Goal: Find contact information: Find contact information

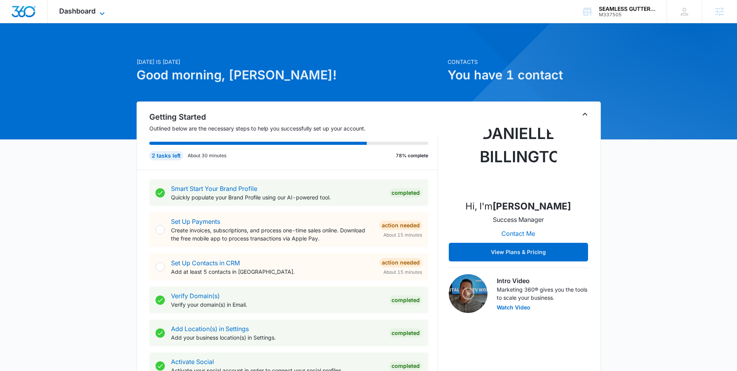
click at [92, 7] on span "Dashboard" at bounding box center [77, 11] width 36 height 8
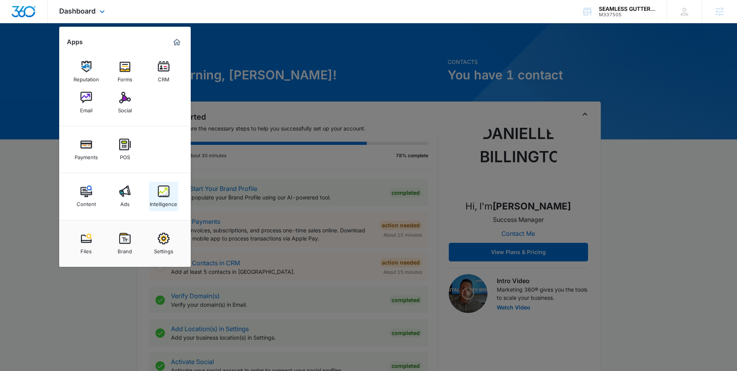
click at [162, 196] on img at bounding box center [164, 191] width 12 height 12
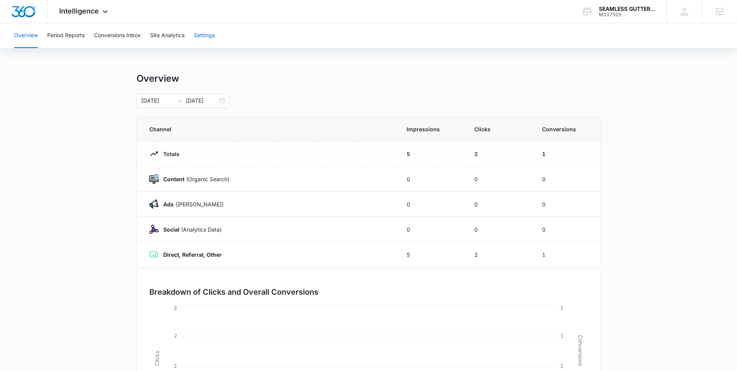
click at [197, 33] on button "Settings" at bounding box center [204, 35] width 21 height 25
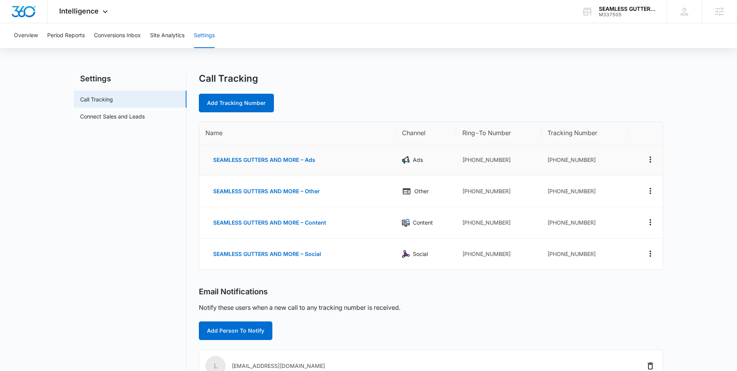
click at [595, 161] on td "[PHONE_NUMBER]" at bounding box center [584, 159] width 87 height 31
drag, startPoint x: 592, startPoint y: 160, endPoint x: 555, endPoint y: 161, distance: 37.5
click at [555, 161] on td "+15152074285" at bounding box center [584, 159] width 87 height 31
copy td "5152074285"
